Goal: Task Accomplishment & Management: Use online tool/utility

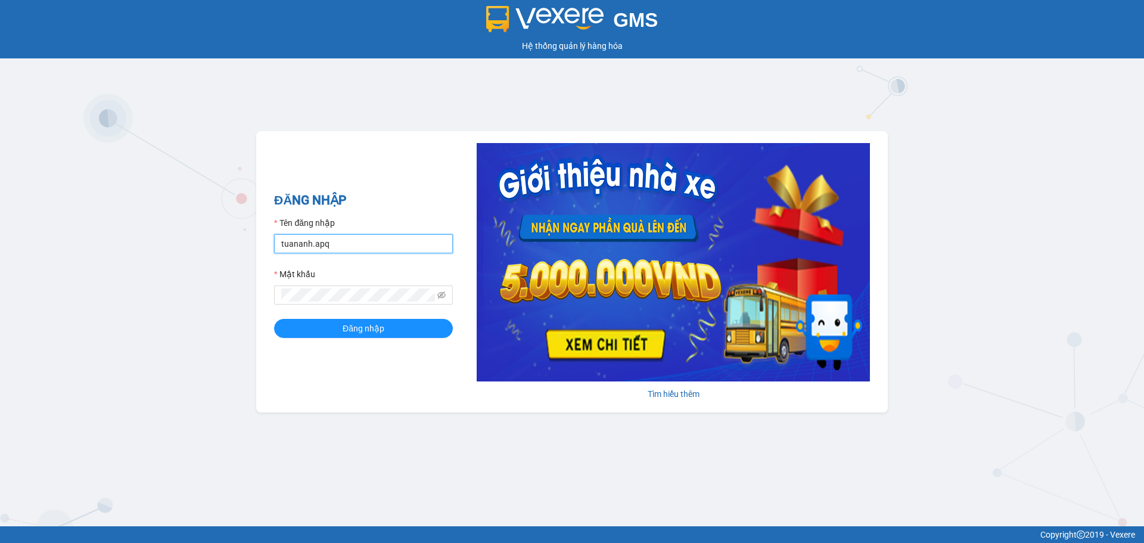
click at [355, 247] on input "tuananh.apq" at bounding box center [363, 243] width 179 height 19
click at [331, 241] on input "tuananh.apq" at bounding box center [363, 243] width 179 height 19
type input "tantien.apq"
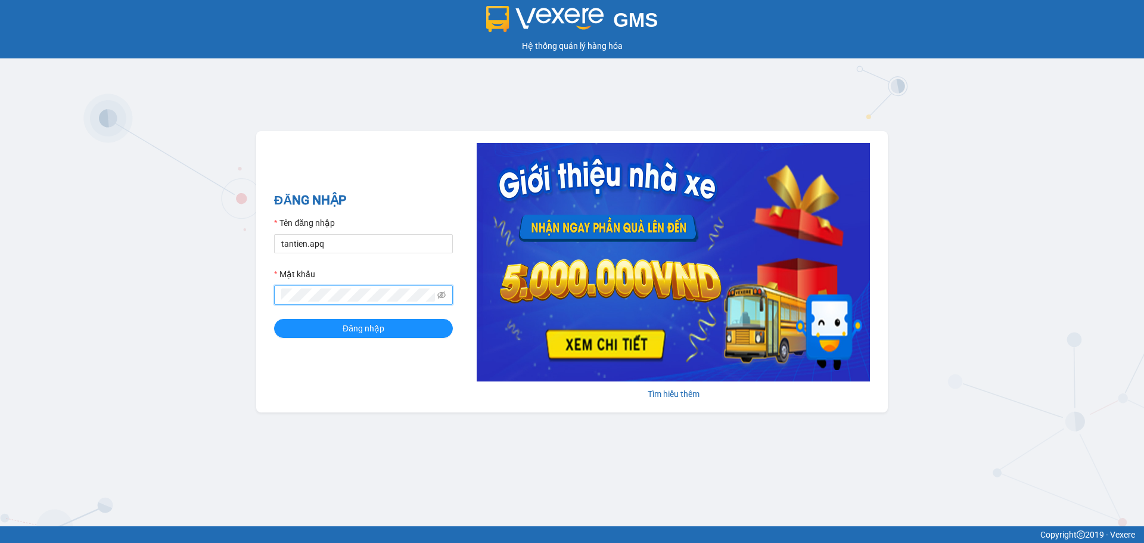
click at [274, 319] on button "Đăng nhập" at bounding box center [363, 328] width 179 height 19
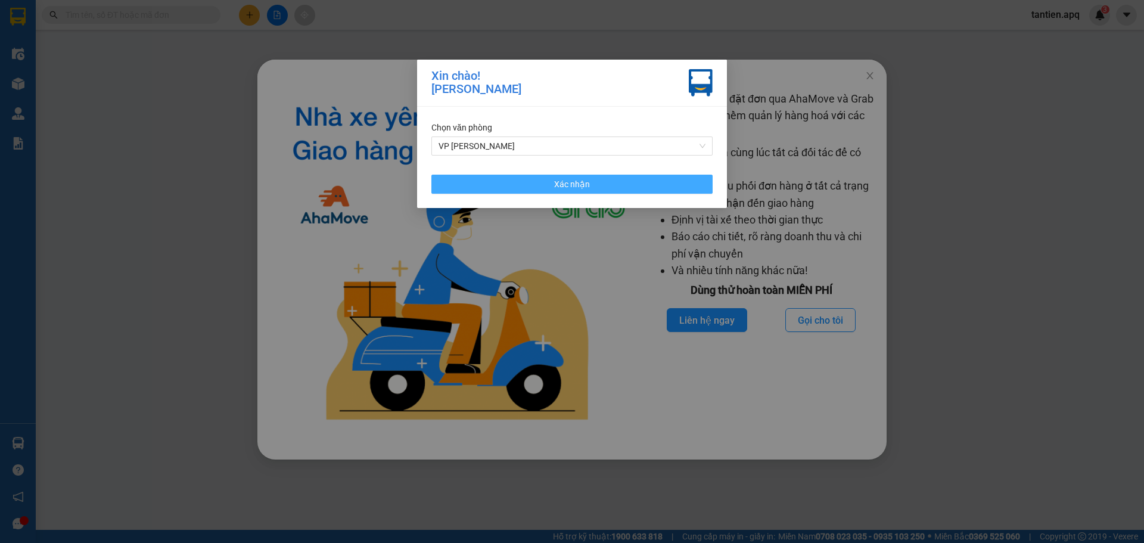
click at [612, 183] on button "Xác nhận" at bounding box center [572, 184] width 281 height 19
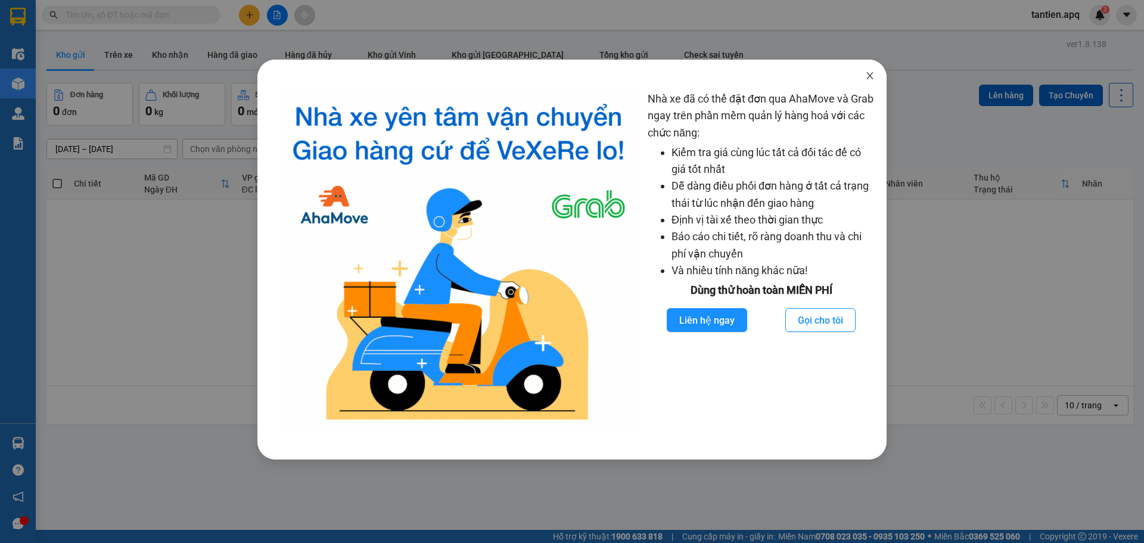
click at [868, 76] on icon "close" at bounding box center [870, 76] width 10 height 10
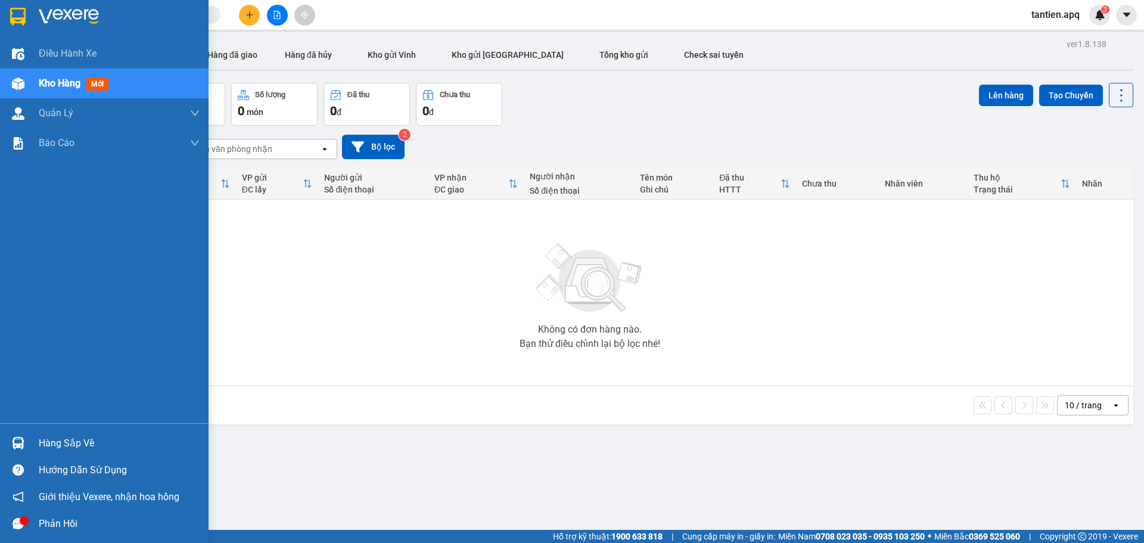
click at [33, 439] on div "Hàng sắp về" at bounding box center [104, 443] width 209 height 27
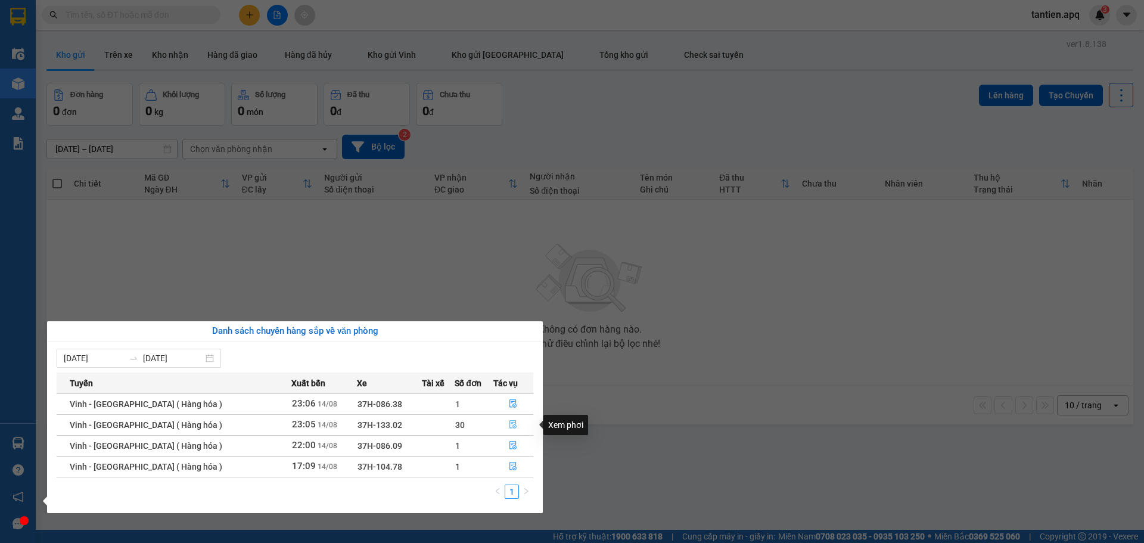
click at [509, 427] on icon "file-done" at bounding box center [513, 424] width 8 height 8
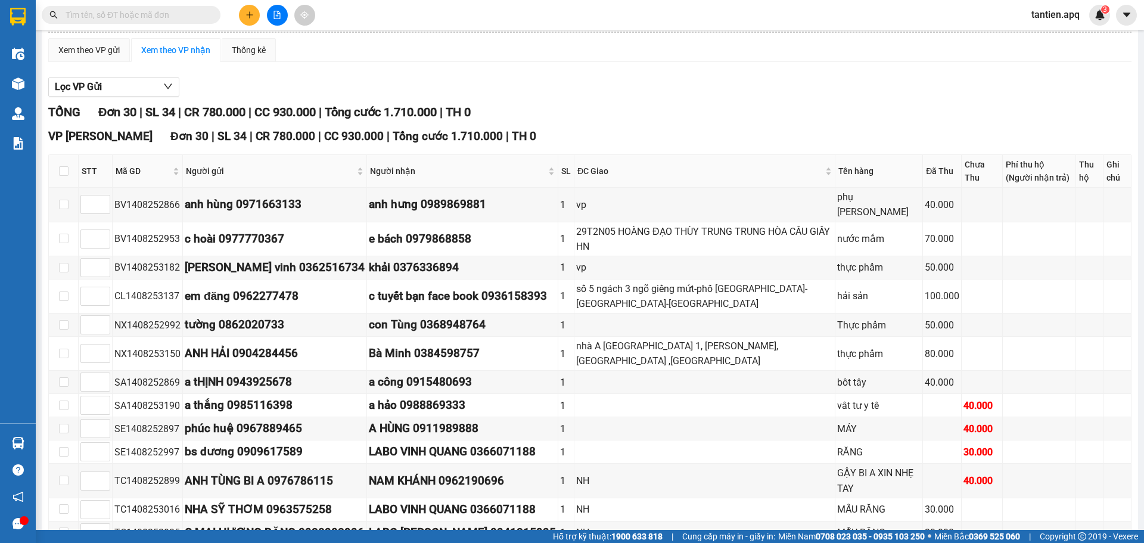
scroll to position [48, 0]
